Goal: Task Accomplishment & Management: Manage account settings

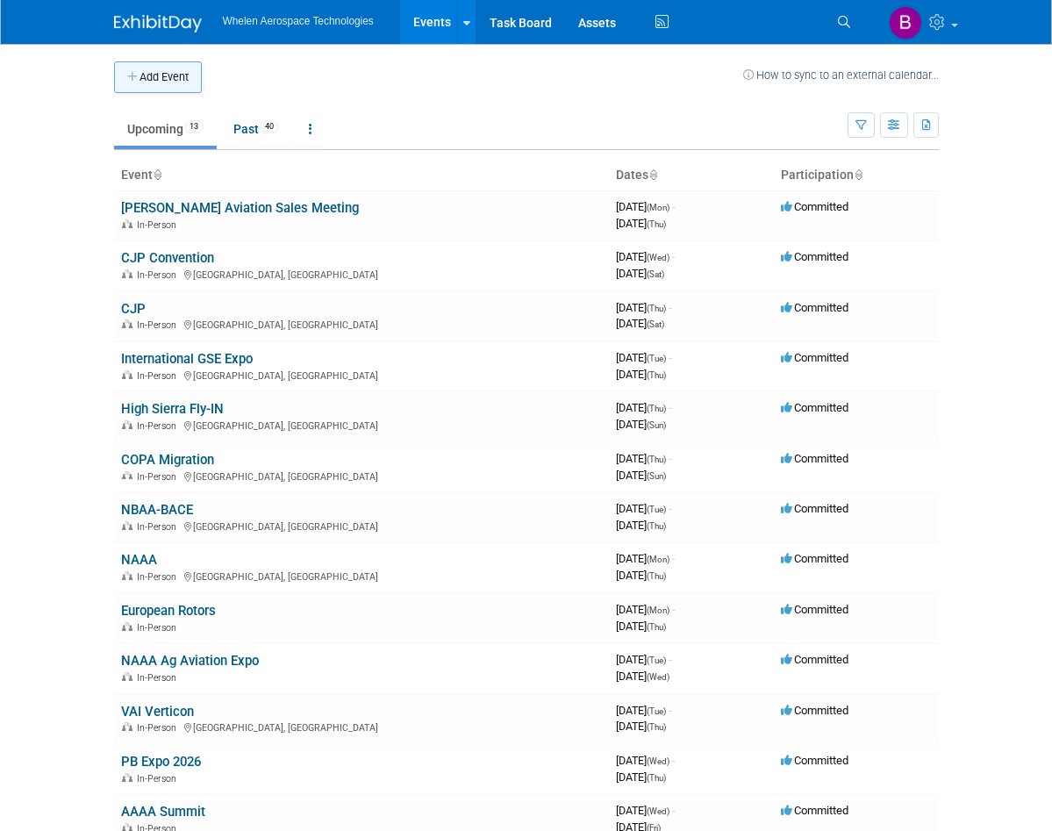
click at [145, 72] on button "Add Event" at bounding box center [158, 77] width 88 height 32
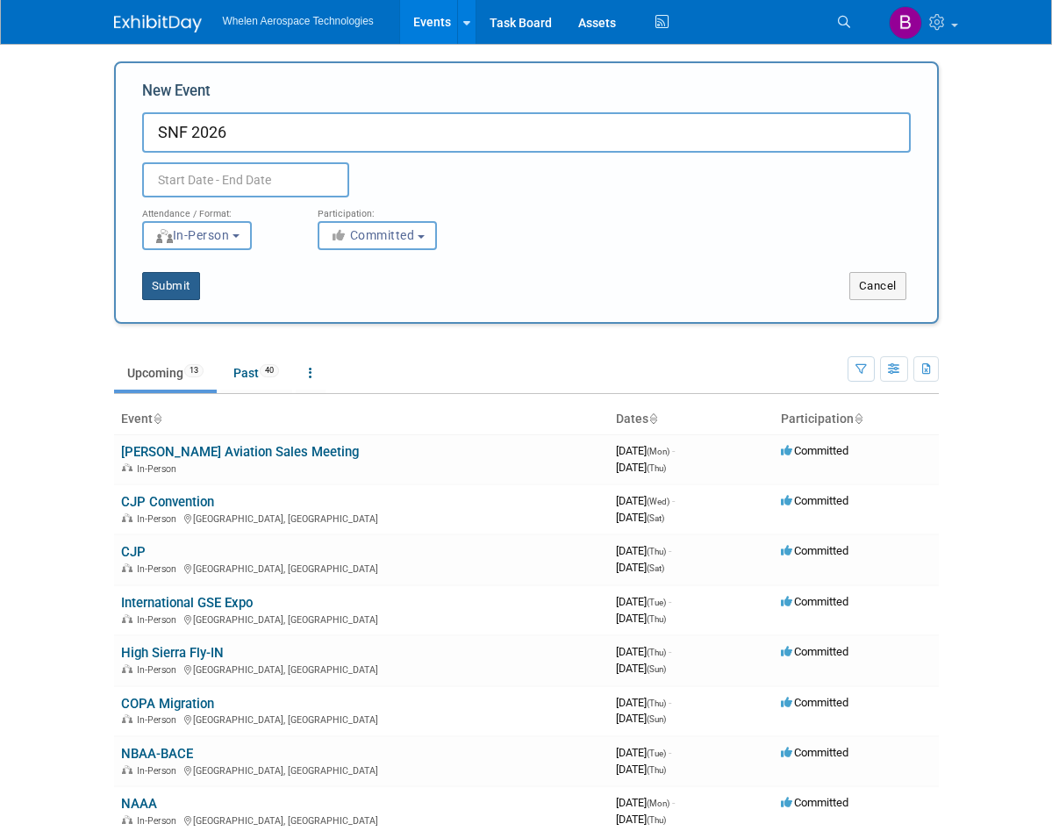
type input "SNF 2026"
click at [163, 282] on button "Submit" at bounding box center [171, 286] width 58 height 28
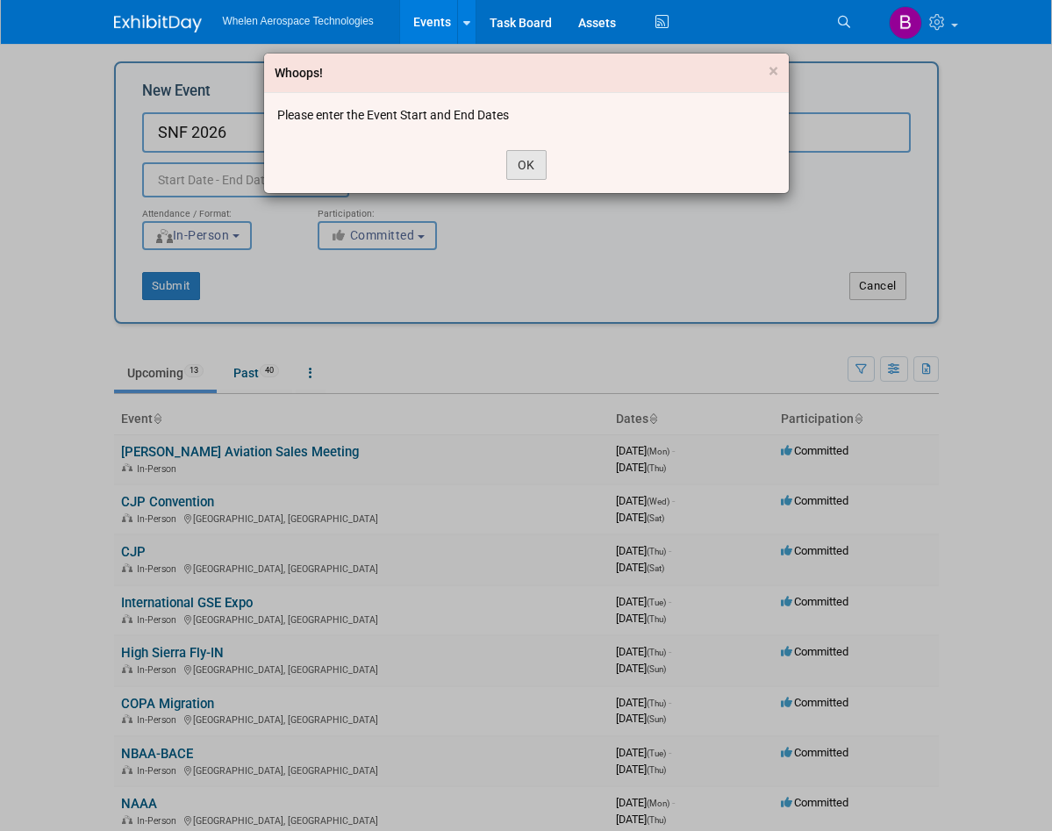
click at [522, 163] on button "OK" at bounding box center [526, 165] width 40 height 30
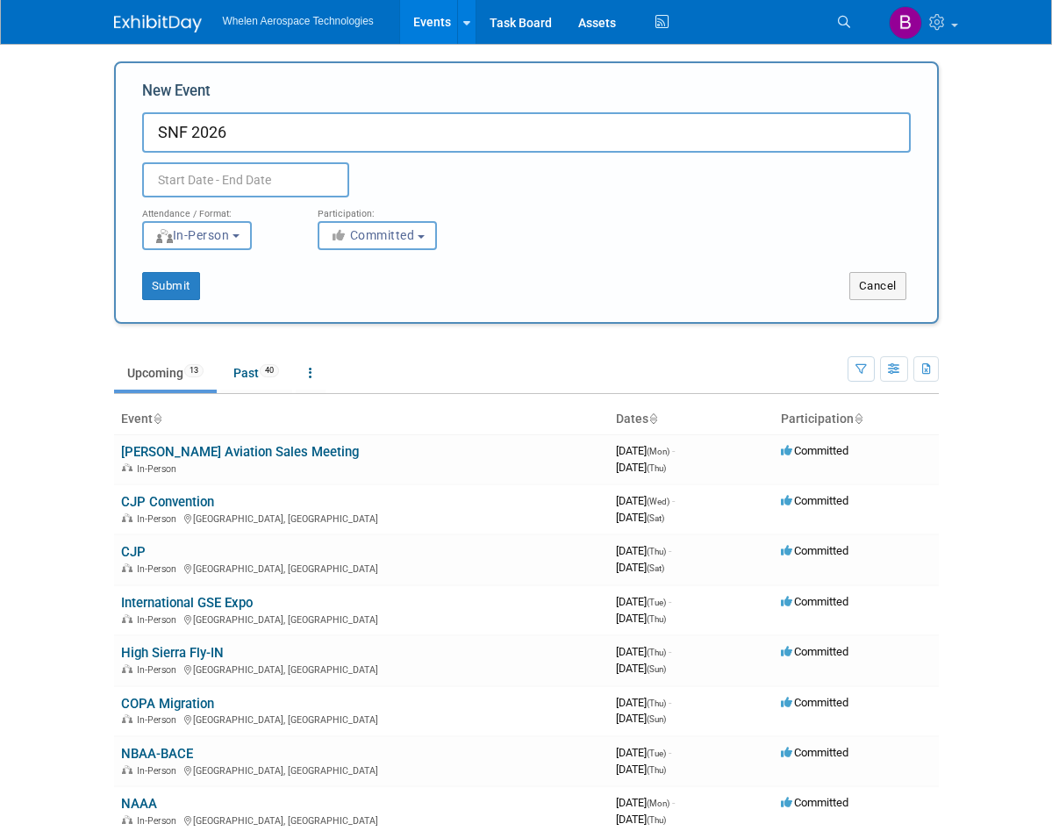
click at [212, 185] on input "text" at bounding box center [245, 179] width 207 height 35
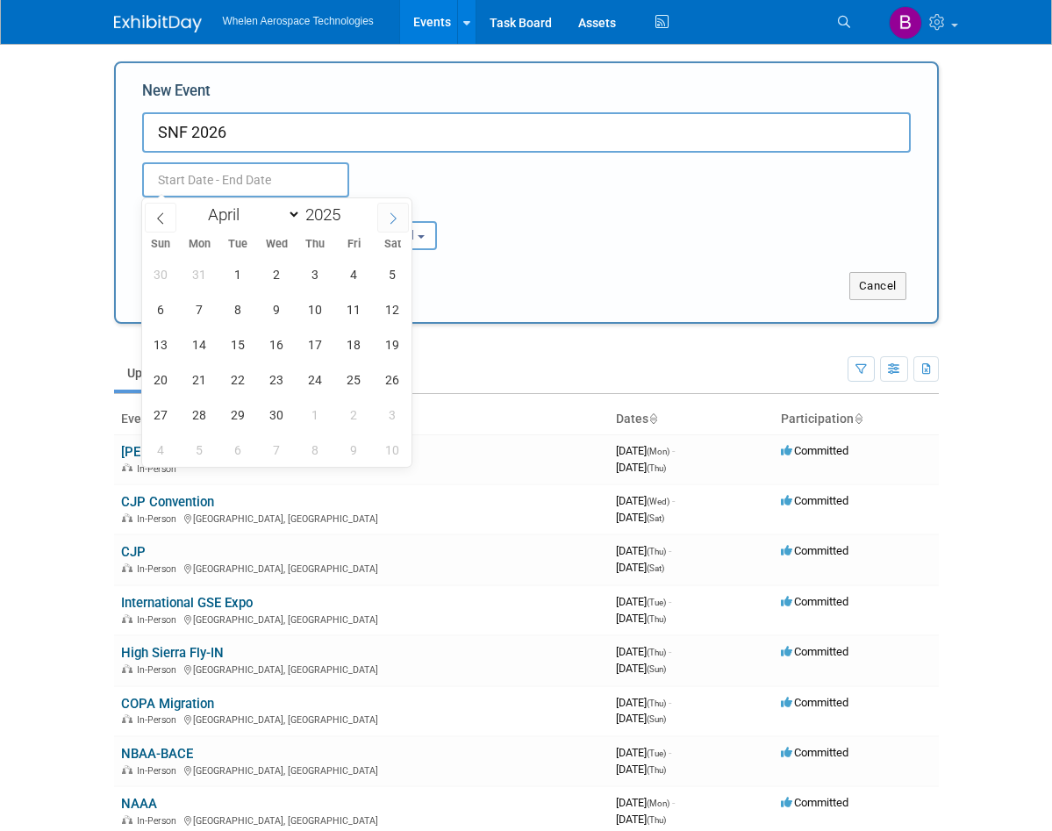
click at [396, 216] on icon at bounding box center [393, 218] width 12 height 12
select select "5"
click at [335, 212] on input "2025" at bounding box center [327, 215] width 53 height 20
click at [348, 212] on span at bounding box center [347, 210] width 12 height 11
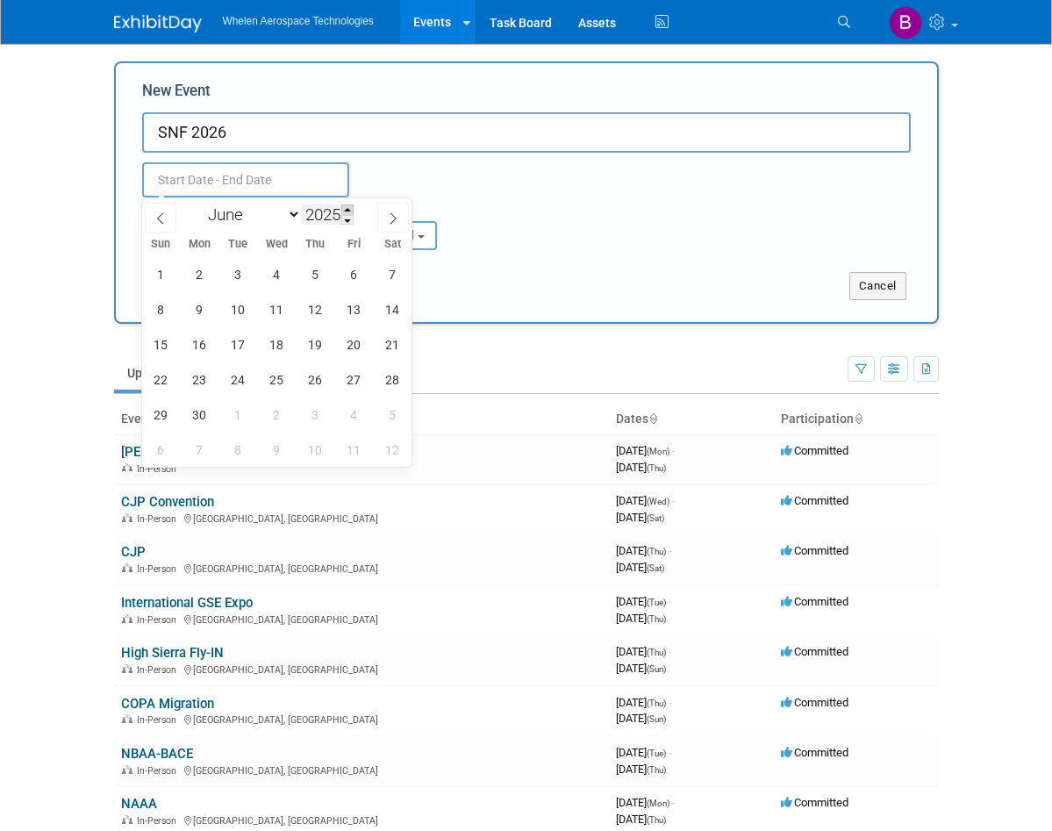
type input "2026"
select select "3"
click at [238, 339] on span "14" at bounding box center [238, 344] width 34 height 34
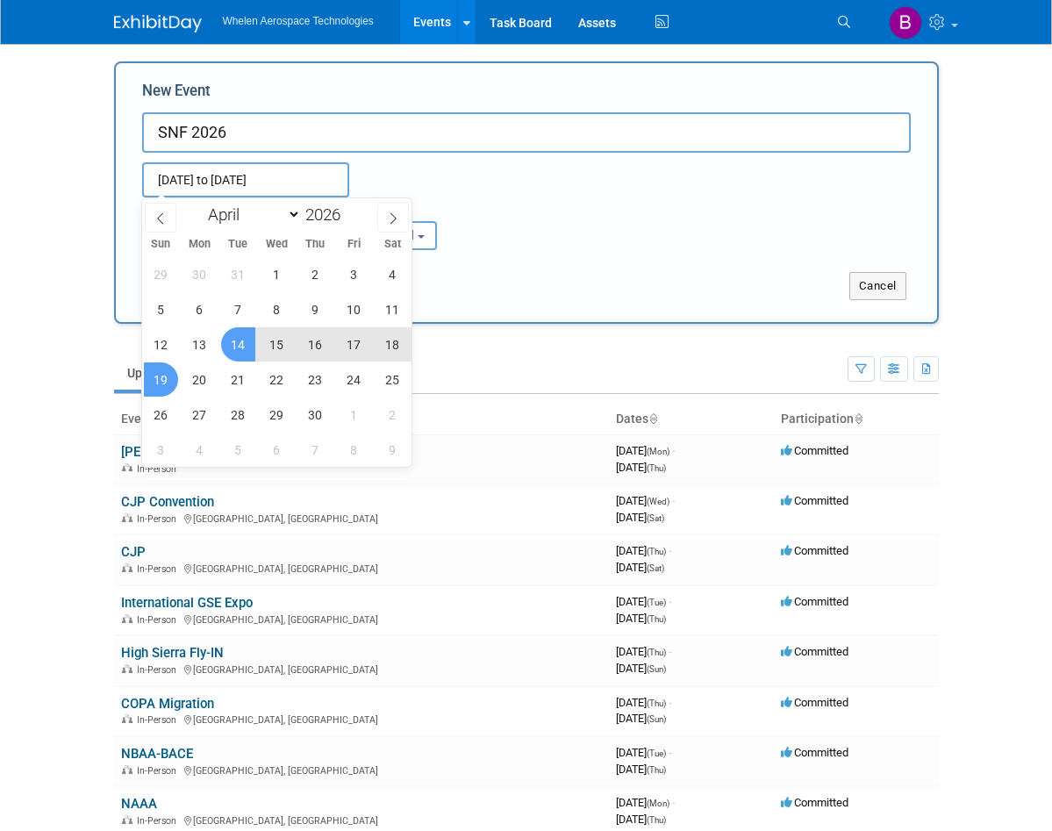
click at [168, 377] on span "19" at bounding box center [161, 380] width 34 height 34
type input "Apr 14, 2026 to Apr 19, 2026"
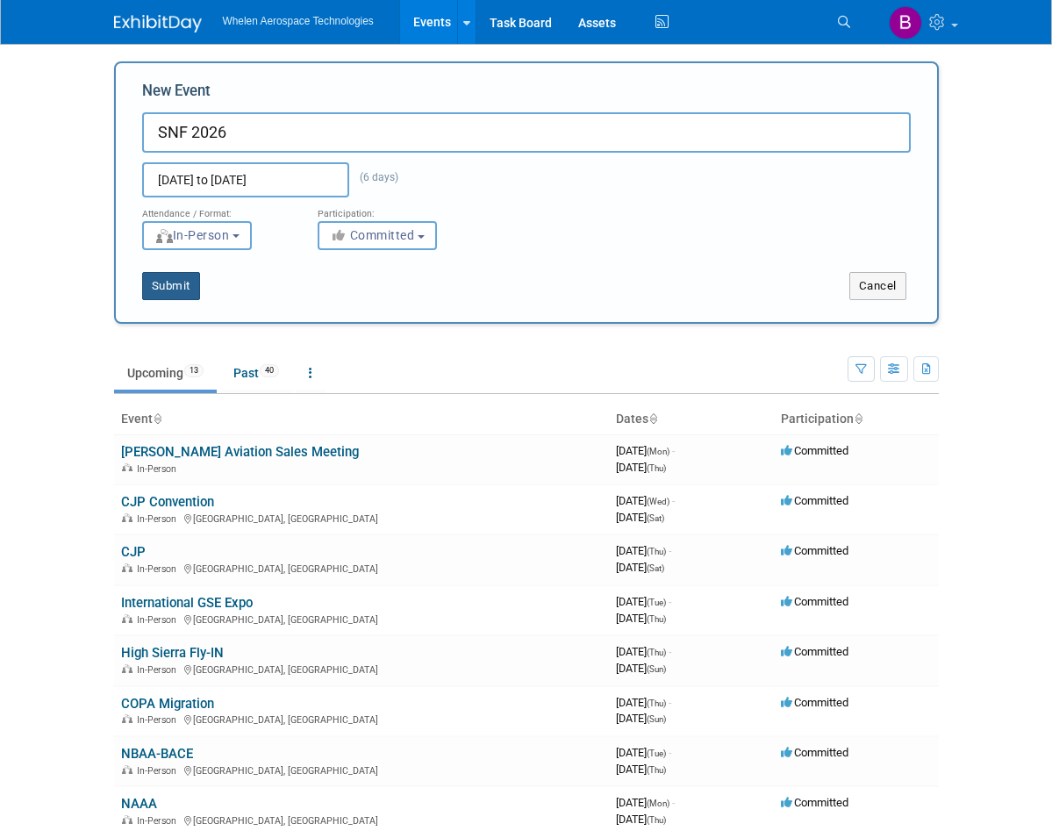
click at [185, 280] on button "Submit" at bounding box center [171, 286] width 58 height 28
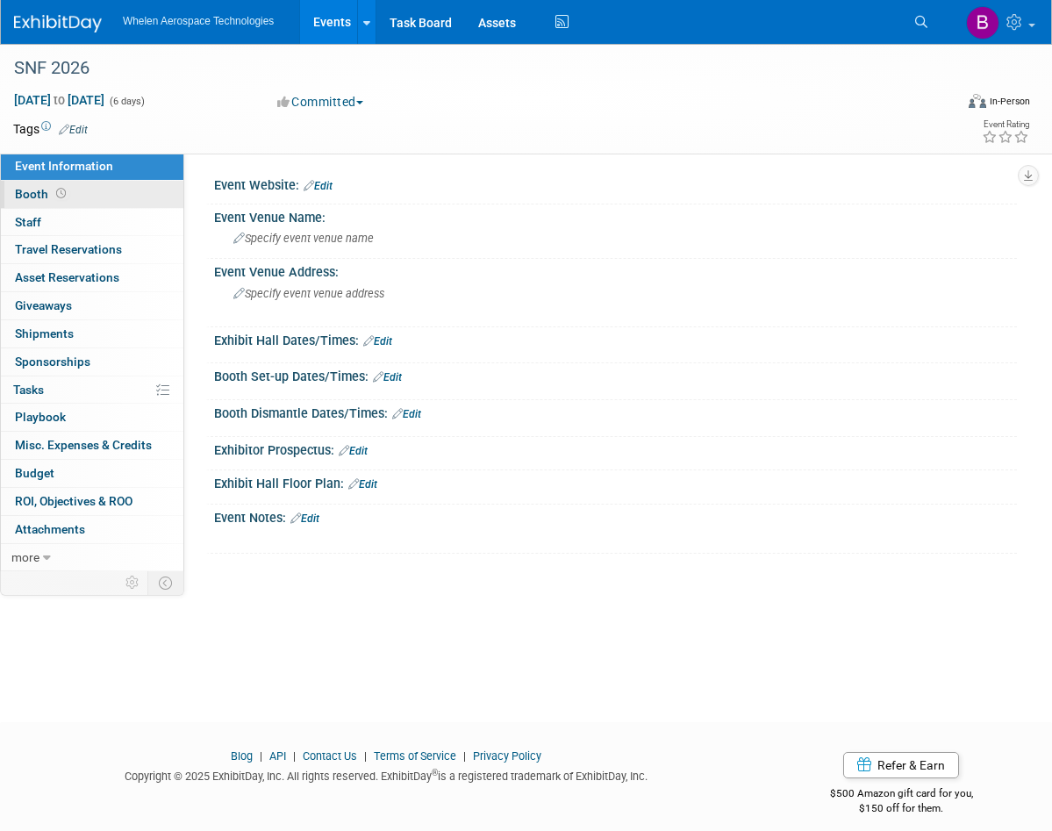
click at [107, 191] on link "Booth" at bounding box center [92, 194] width 183 height 27
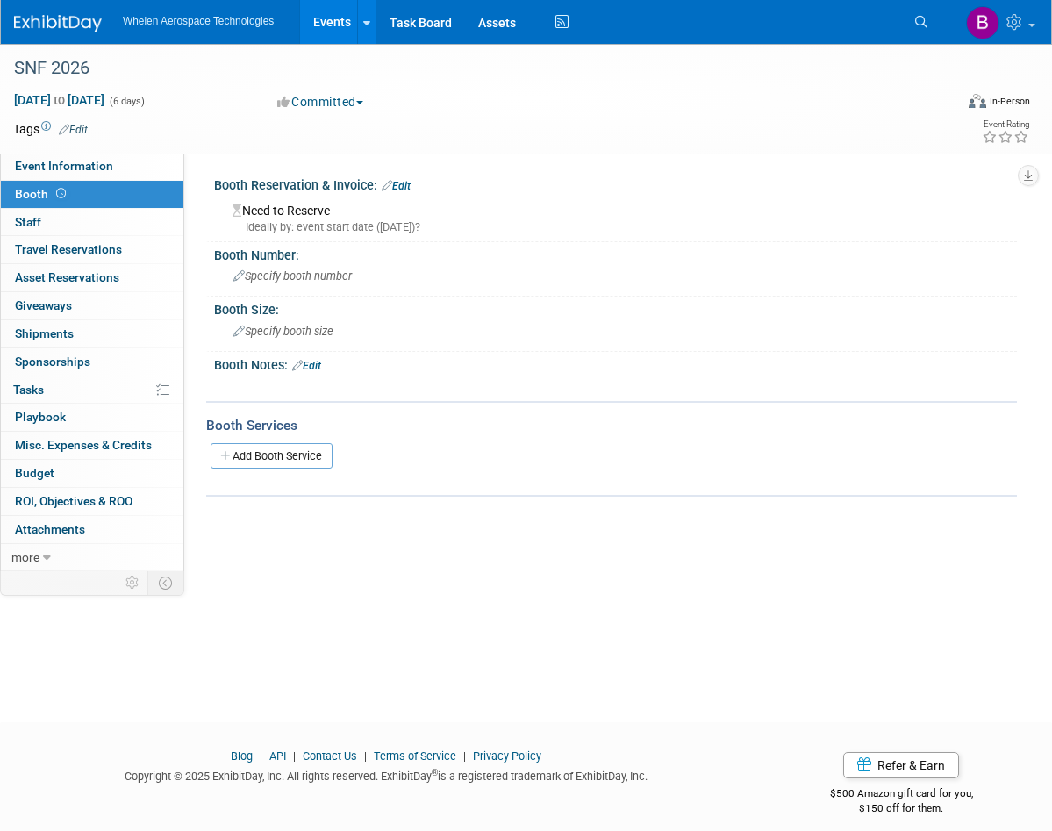
click at [410, 180] on link "Edit" at bounding box center [396, 186] width 29 height 12
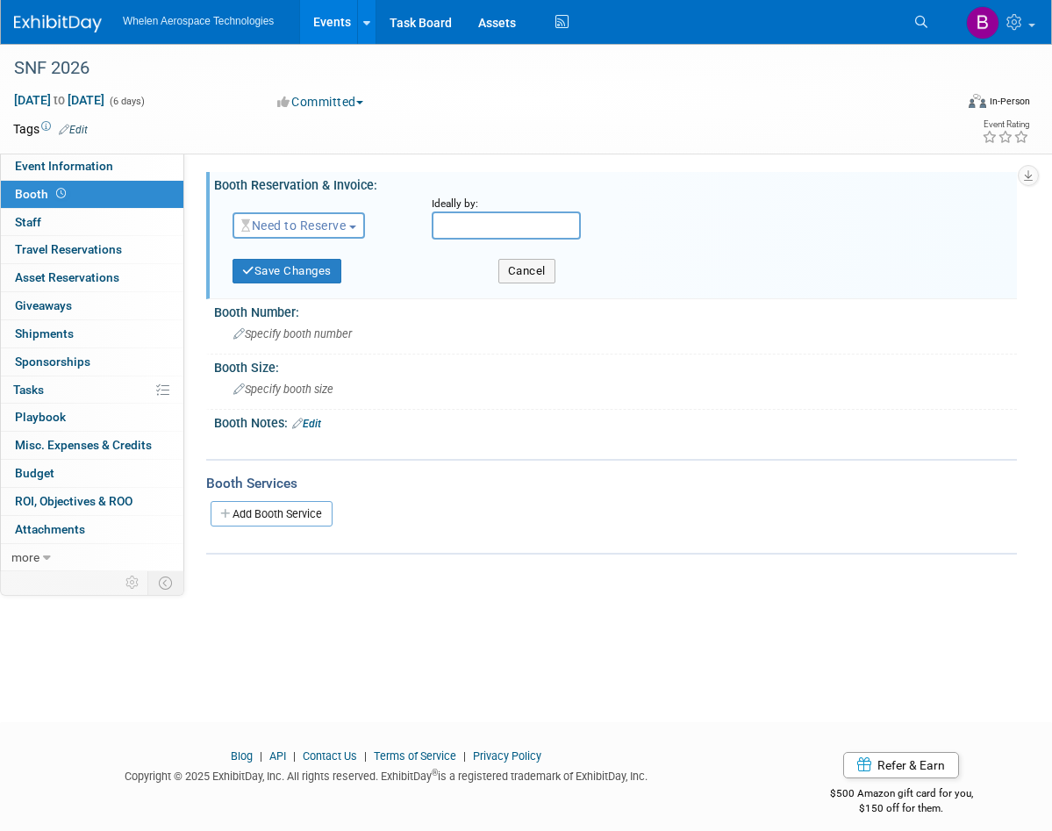
click at [314, 229] on span "Need to Reserve" at bounding box center [293, 226] width 104 height 14
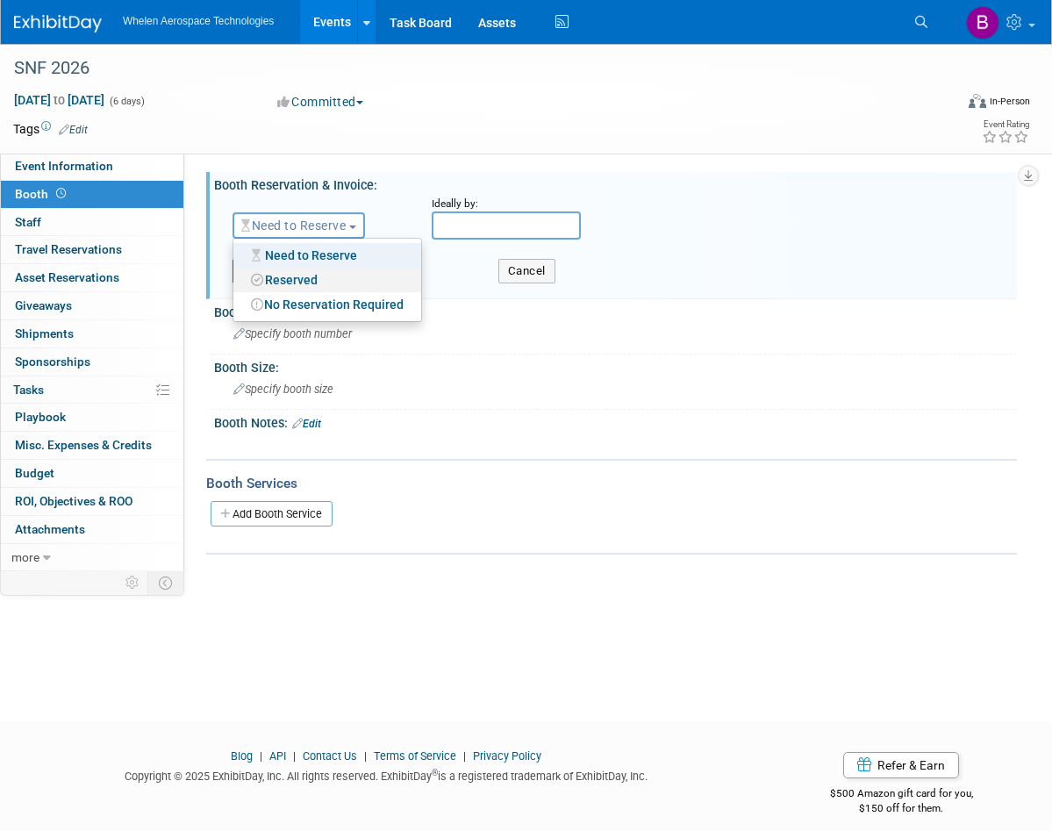
click at [327, 269] on link "Reserved" at bounding box center [327, 280] width 188 height 25
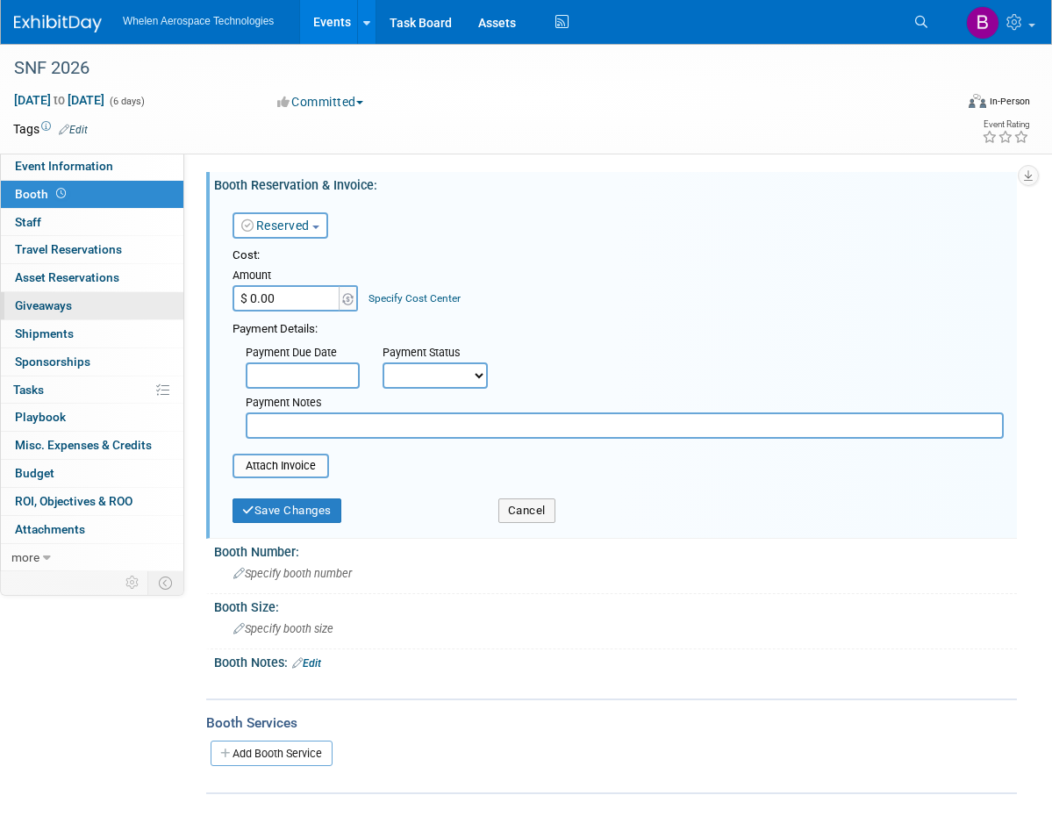
drag, startPoint x: 312, startPoint y: 300, endPoint x: 160, endPoint y: 300, distance: 151.9
click at [160, 300] on div "Event Information Event Info Booth Booth 0 Staff 0 Staff 0 Travel Reservations …" at bounding box center [526, 419] width 1052 height 751
type input "$ 8,301.22"
select select "1"
click at [289, 461] on input "file" at bounding box center [223, 466] width 209 height 21
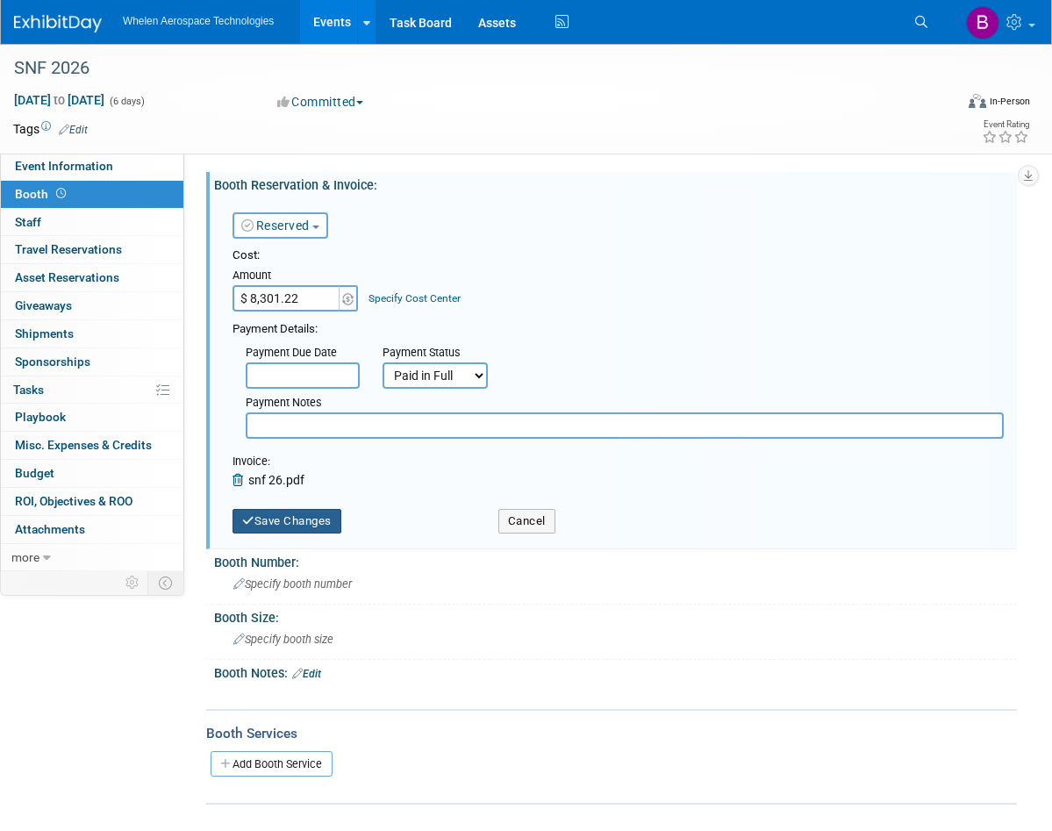
click at [312, 515] on button "Save Changes" at bounding box center [287, 521] width 109 height 25
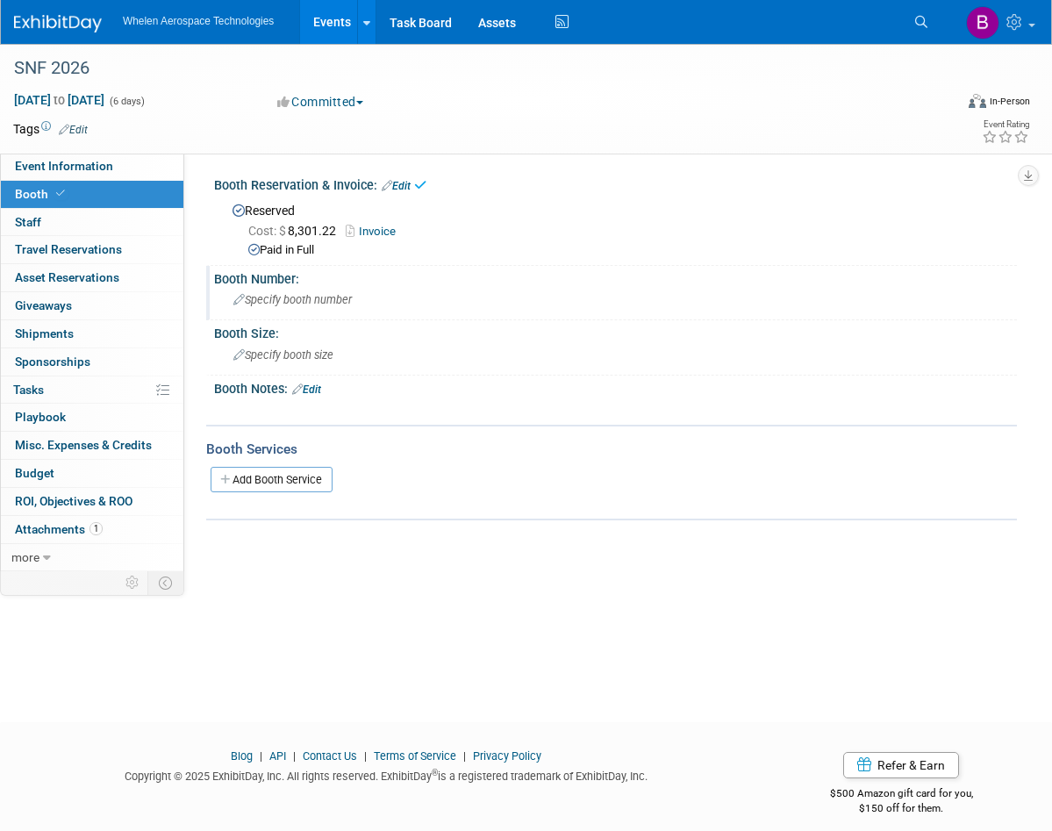
click at [291, 299] on span "Specify booth number" at bounding box center [292, 299] width 119 height 13
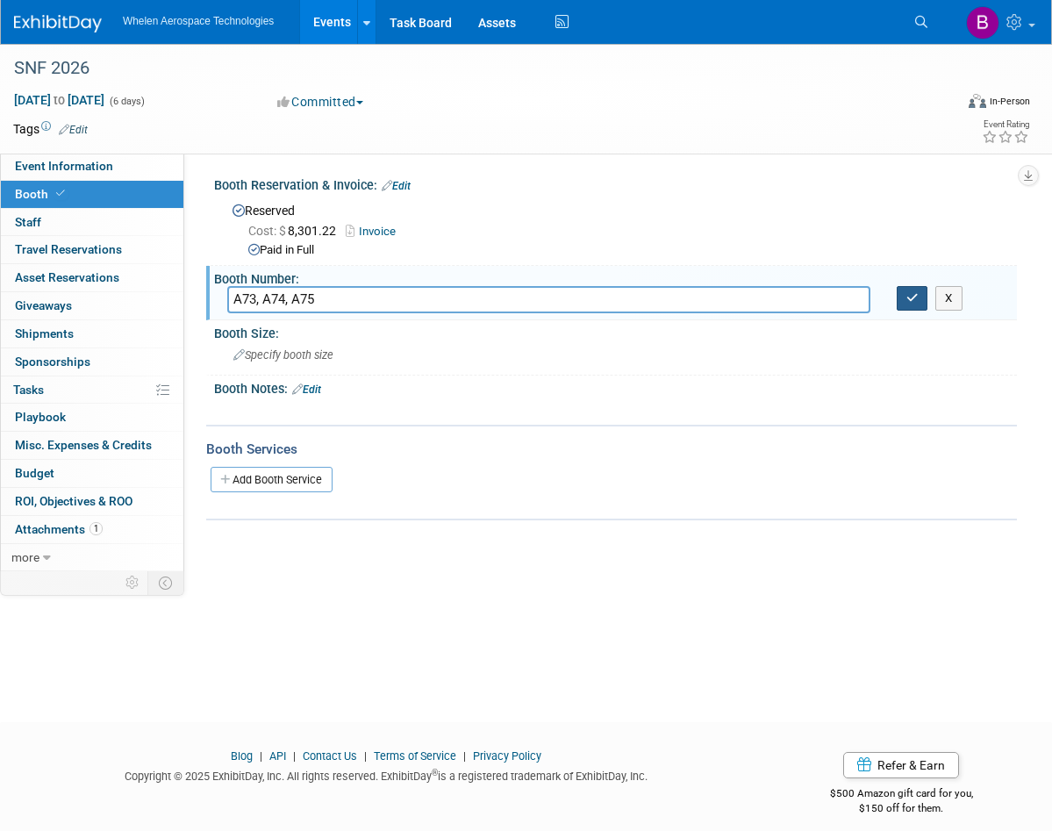
type input "A73, A74, A75"
click at [908, 297] on icon "button" at bounding box center [913, 297] width 12 height 11
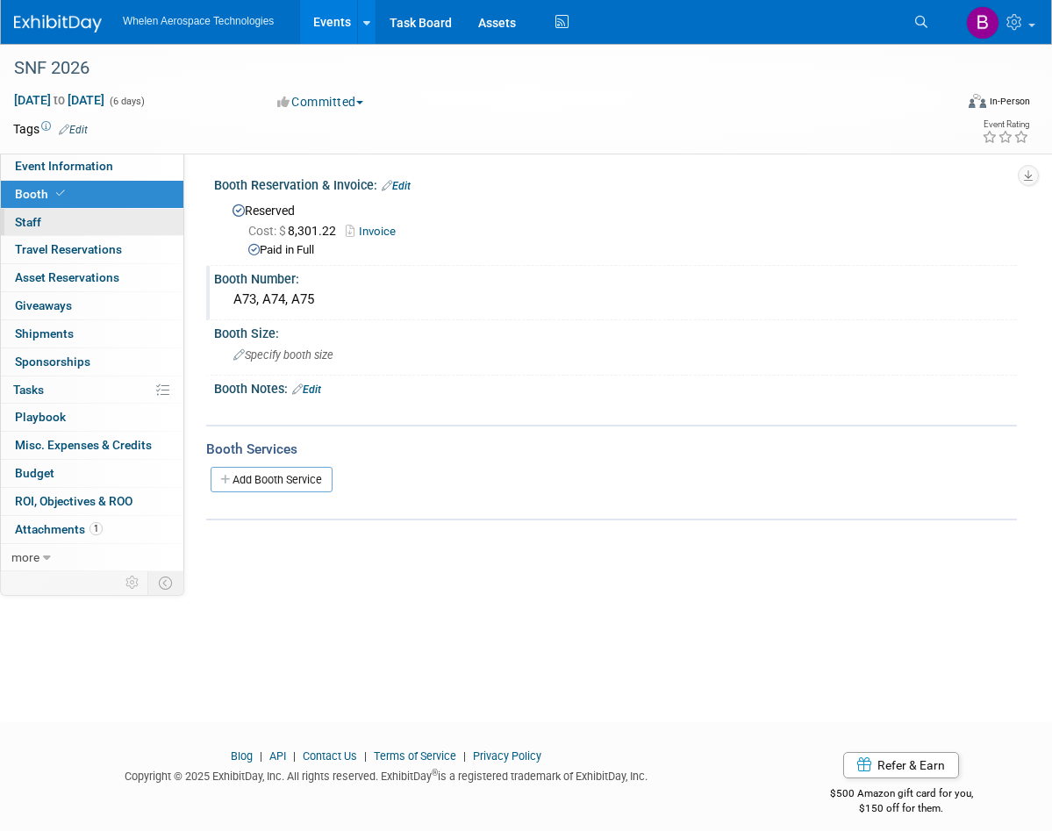
click at [75, 224] on link "0 Staff 0" at bounding box center [92, 222] width 183 height 27
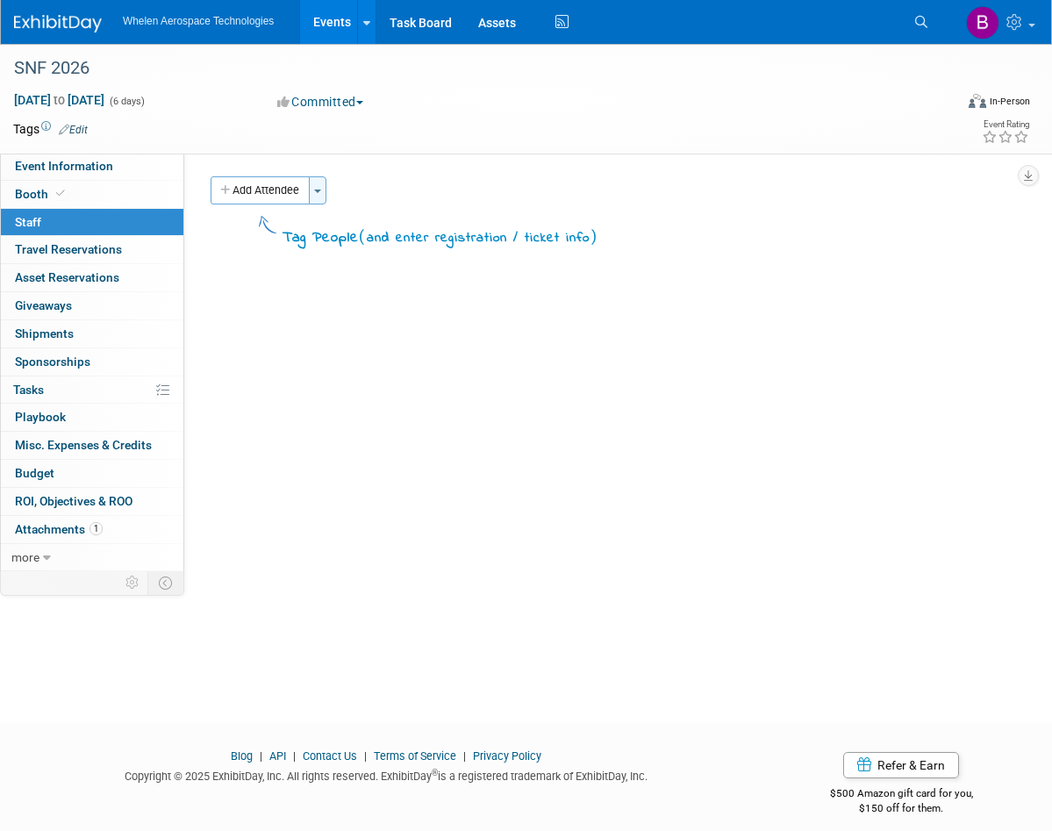
click at [318, 190] on span "button" at bounding box center [317, 192] width 7 height 4
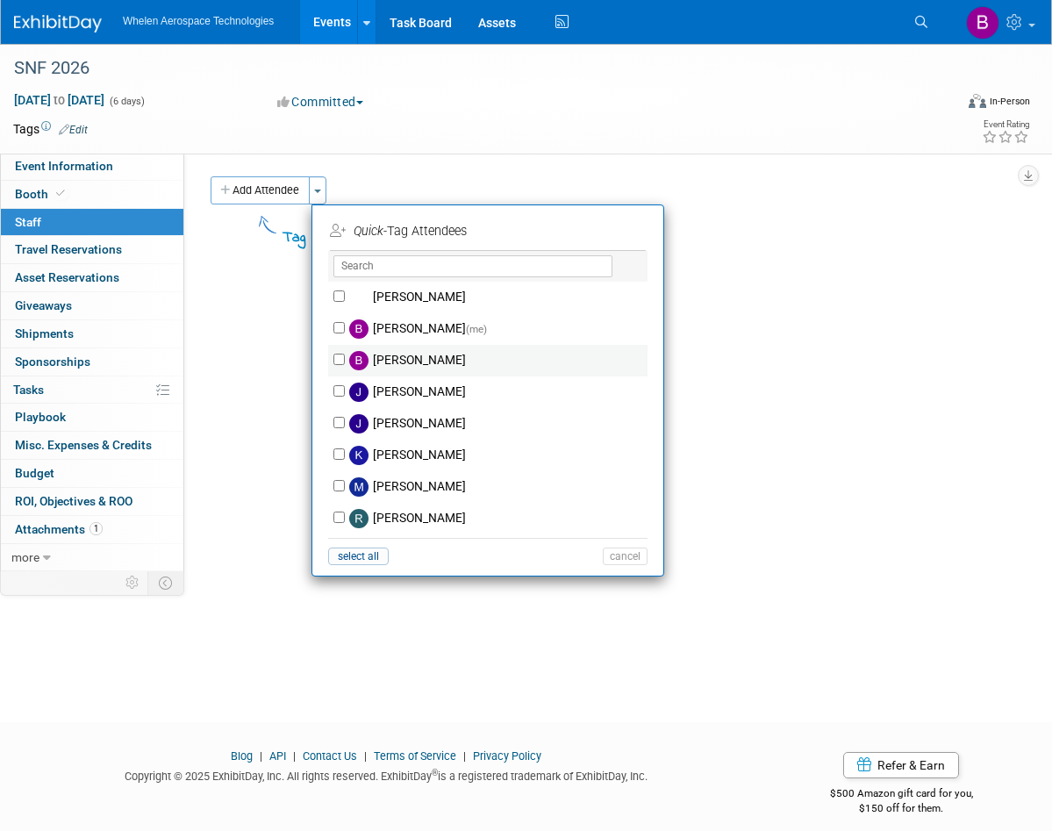
click at [339, 360] on input "Bryan Bochinski" at bounding box center [339, 359] width 11 height 11
checkbox input "true"
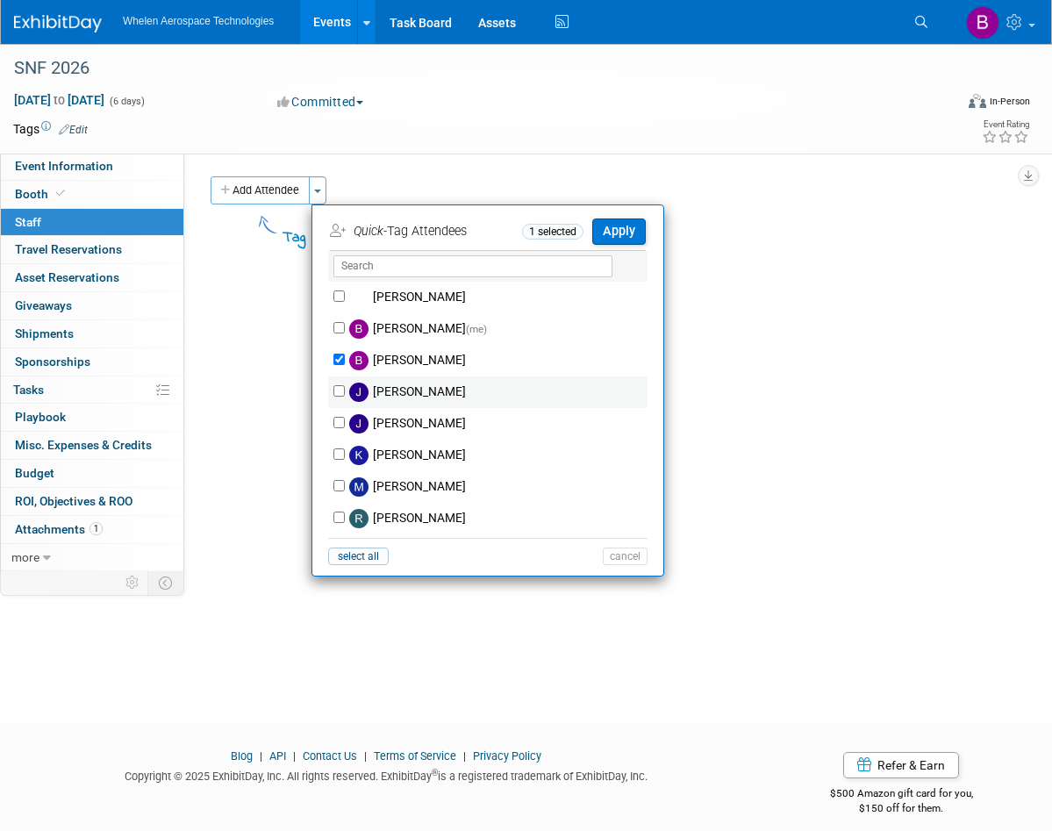
click at [342, 391] on input "Jayde Machado" at bounding box center [339, 390] width 11 height 11
checkbox input "true"
click at [342, 420] on input "Jeff Argersinger" at bounding box center [339, 422] width 11 height 11
checkbox input "true"
click at [339, 518] on input "Ryan Edmark" at bounding box center [339, 517] width 11 height 11
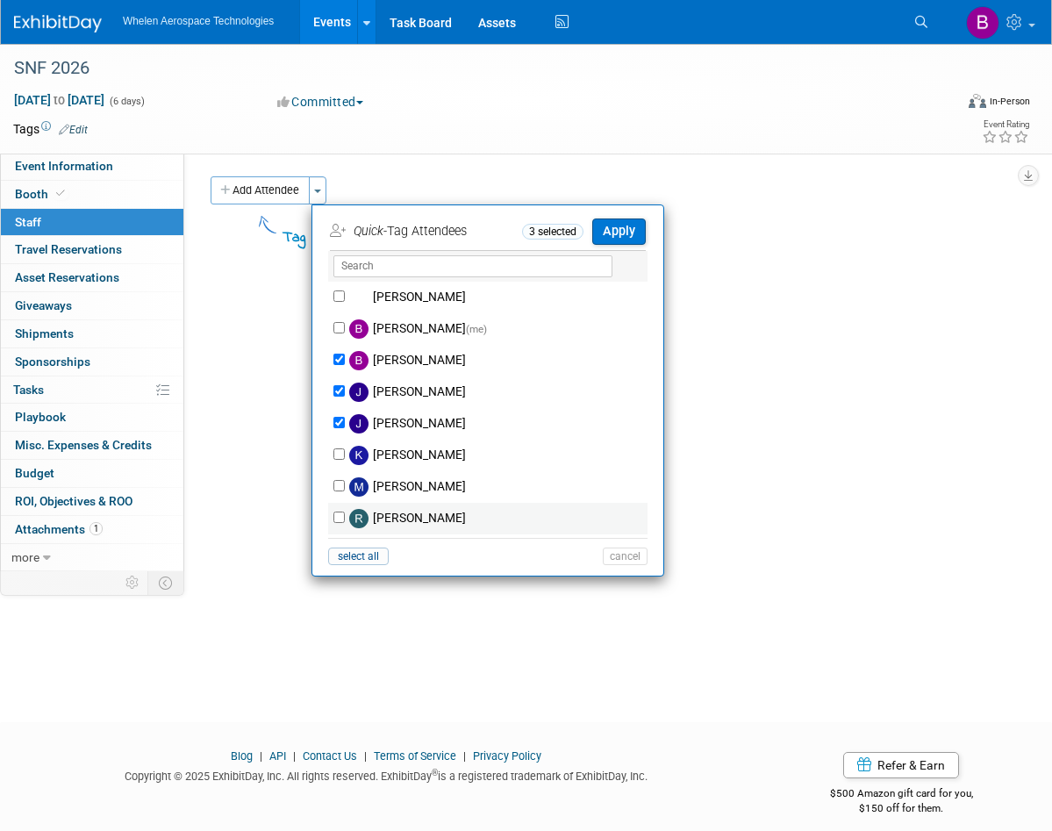
checkbox input "true"
click at [636, 224] on button "Apply" at bounding box center [620, 231] width 54 height 25
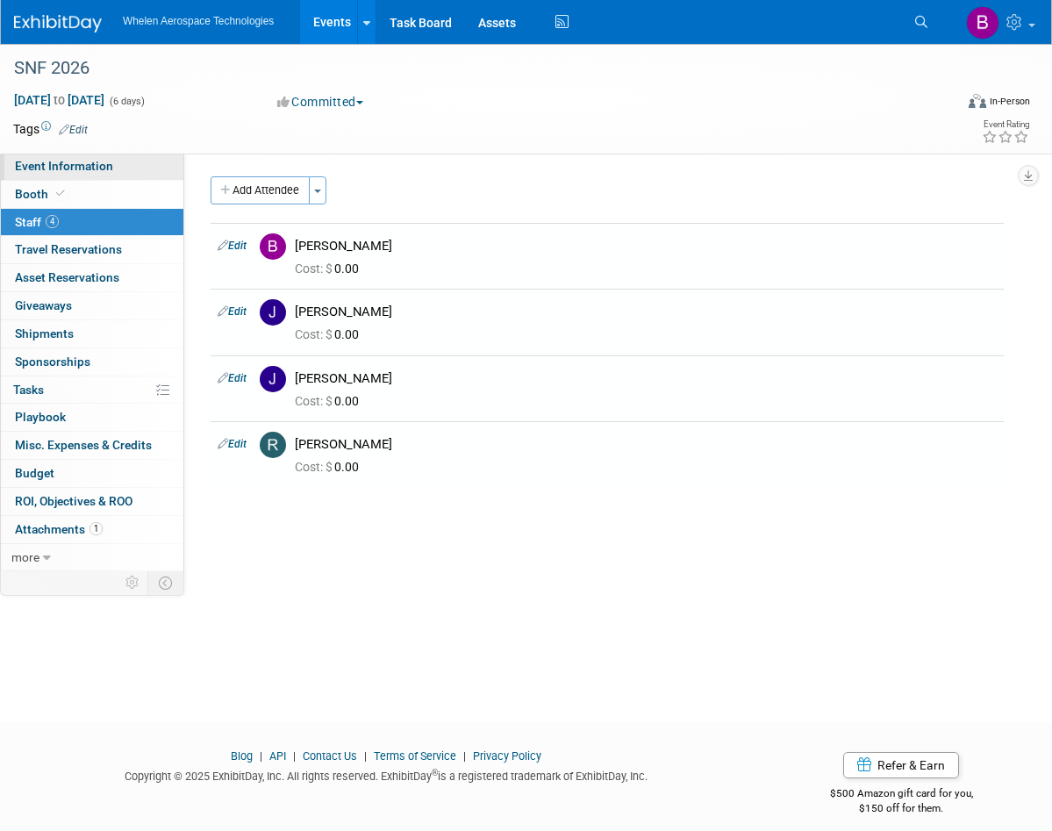
click at [94, 169] on span "Event Information" at bounding box center [64, 166] width 98 height 14
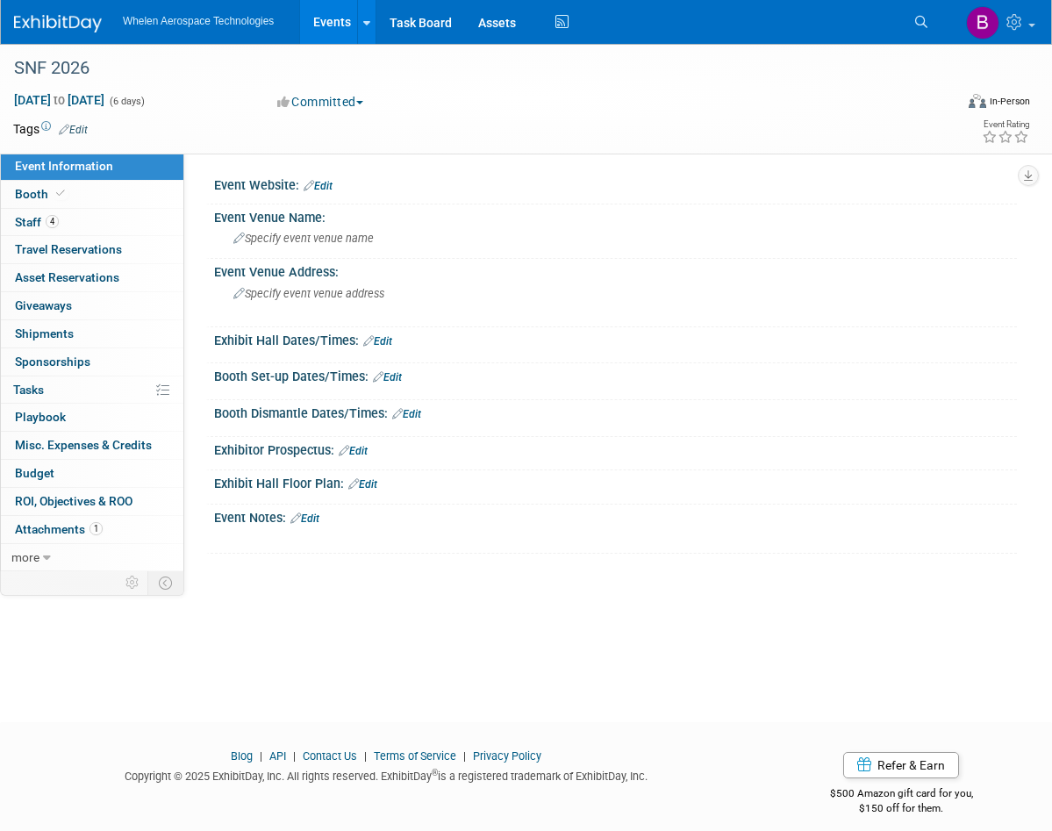
click at [49, 30] on img at bounding box center [58, 24] width 88 height 18
